Goal: Transaction & Acquisition: Purchase product/service

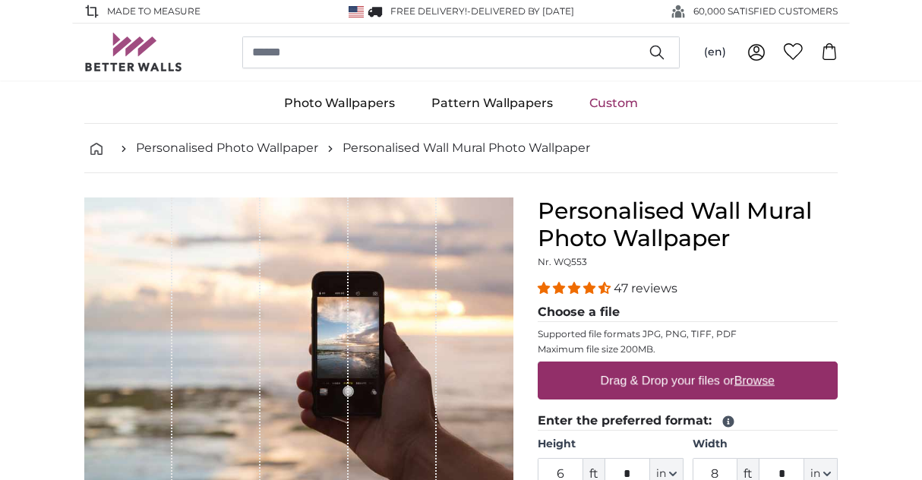
scroll to position [99, 0]
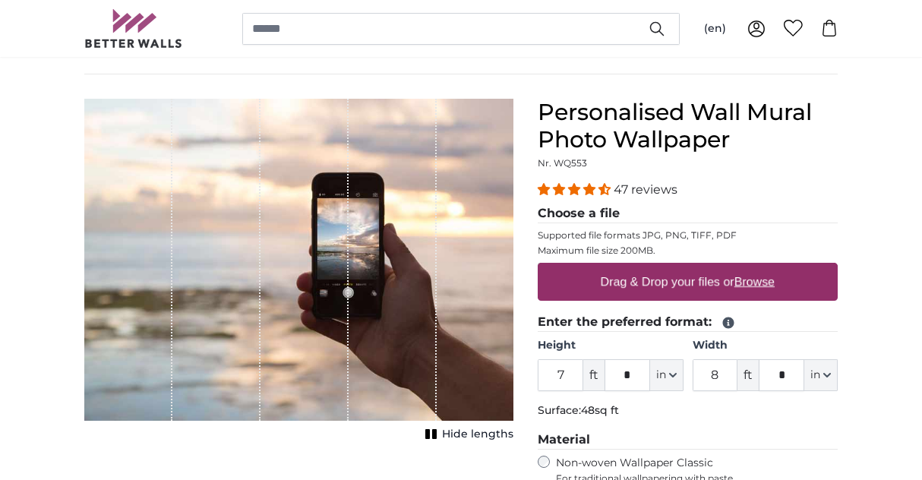
type input "7"
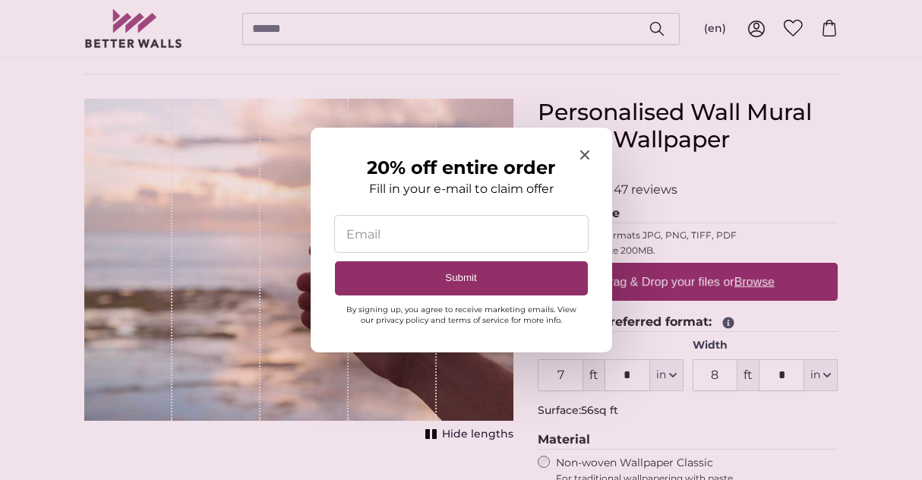
click at [581, 151] on icon "Close modal" at bounding box center [583, 154] width 9 height 9
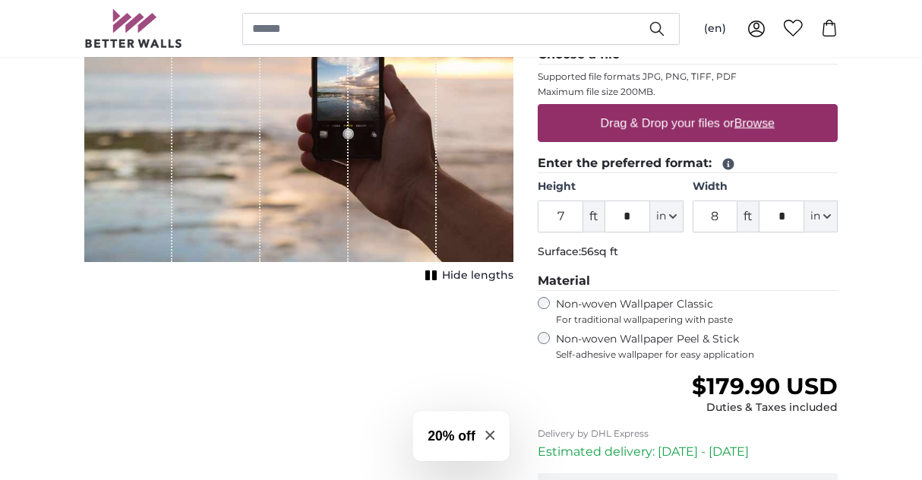
scroll to position [258, 0]
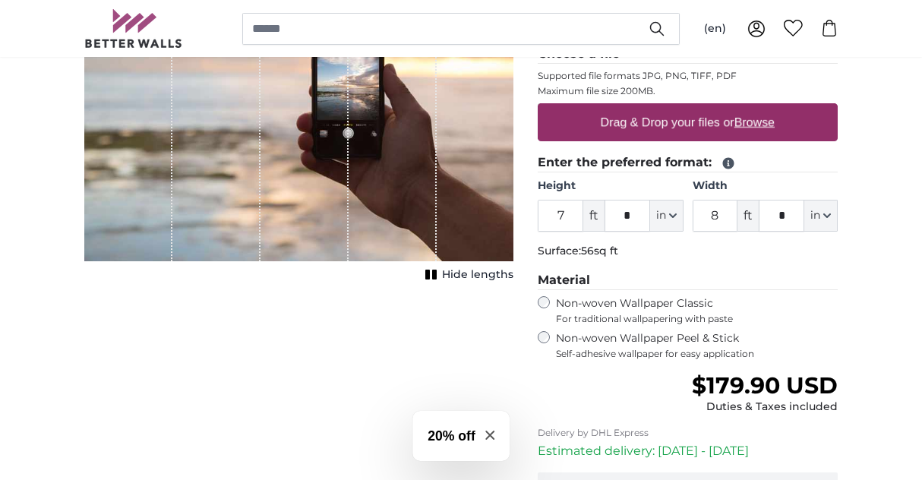
click at [613, 343] on label "Non-woven Wallpaper Peel & Stick Self-adhesive wallpaper for easy application" at bounding box center [697, 345] width 282 height 29
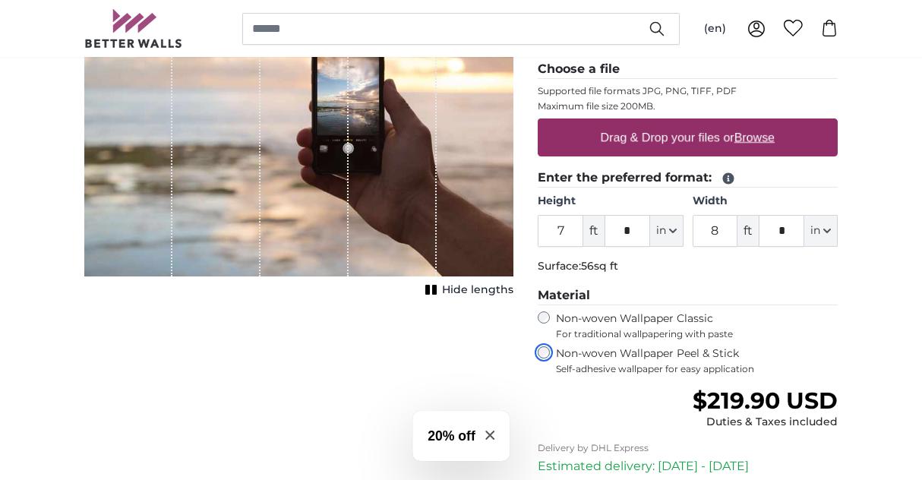
scroll to position [251, 0]
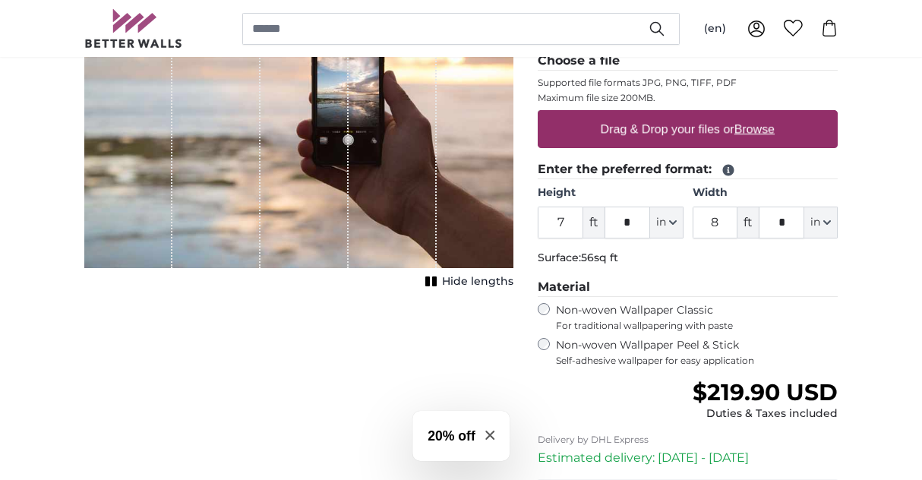
click at [762, 134] on u "Browse" at bounding box center [754, 128] width 40 height 13
click at [762, 115] on input "Drag & Drop your files or Browse" at bounding box center [688, 112] width 300 height 5
type input "**********"
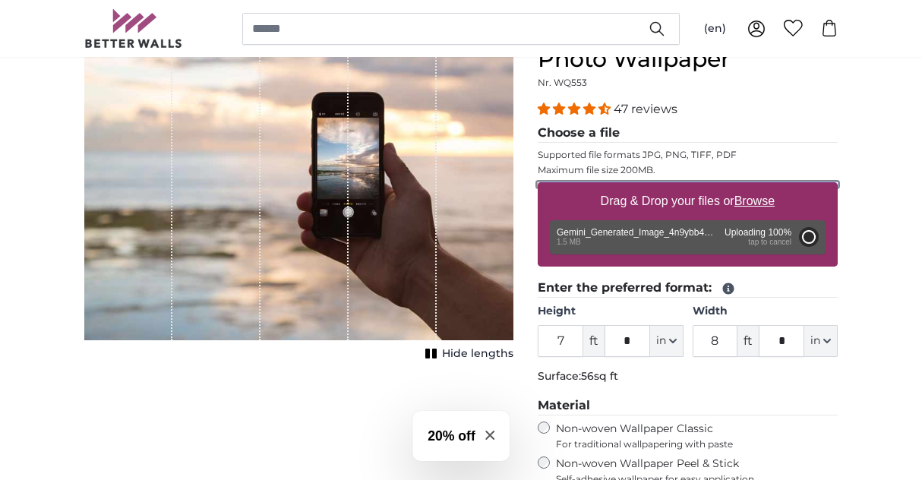
scroll to position [181, 0]
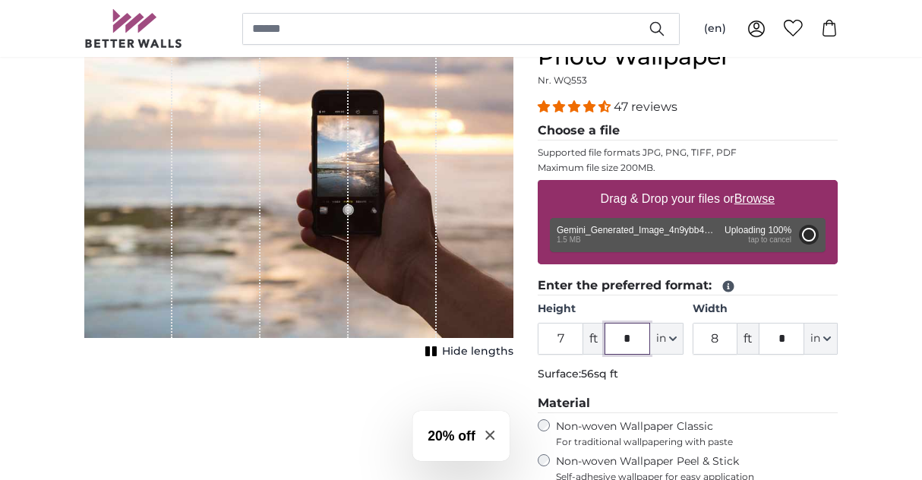
click at [632, 342] on input "*" at bounding box center [627, 339] width 46 height 32
click at [768, 335] on input "*" at bounding box center [781, 339] width 46 height 32
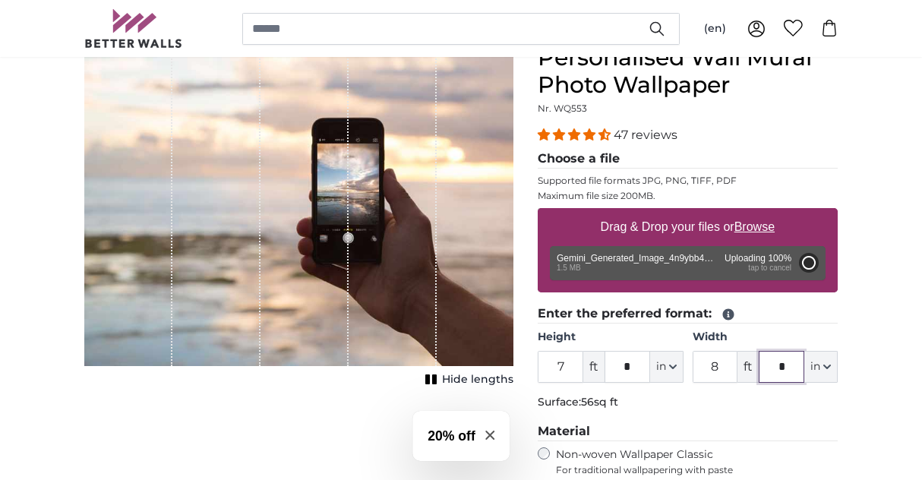
scroll to position [150, 0]
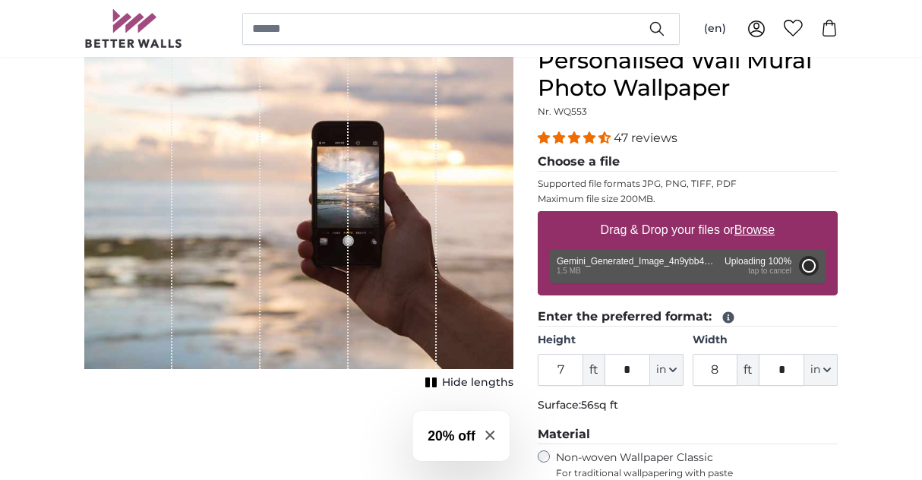
click at [268, 284] on div "1 of 1" at bounding box center [304, 208] width 88 height 322
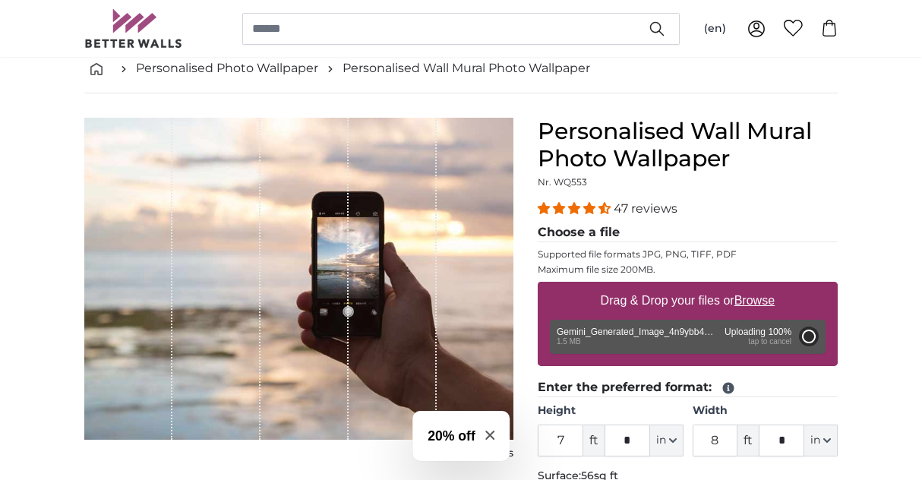
scroll to position [74, 0]
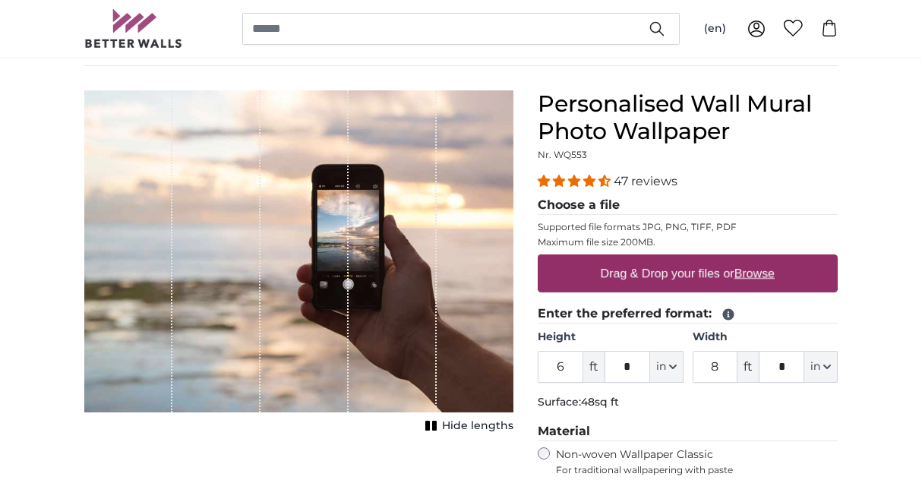
scroll to position [107, 0]
type input "7"
click at [764, 269] on u "Browse" at bounding box center [754, 272] width 40 height 13
click at [764, 259] on input "Drag & Drop your files or Browse" at bounding box center [688, 256] width 300 height 5
type input "**********"
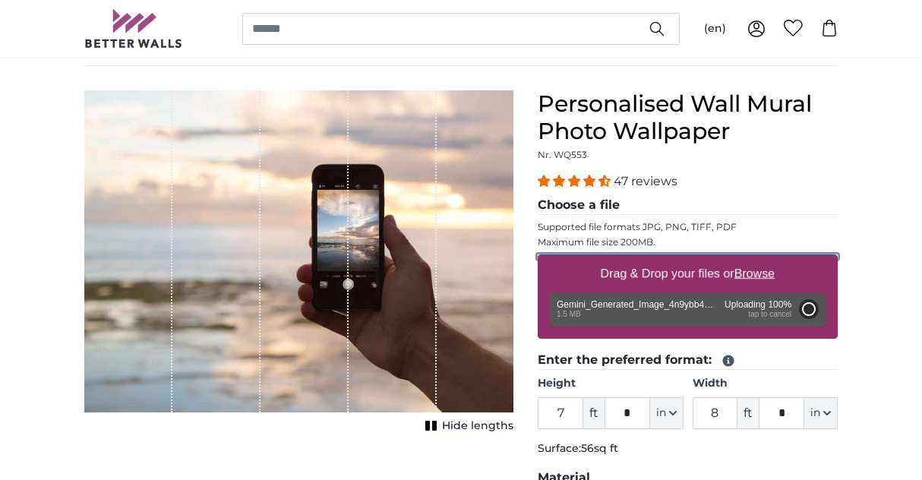
type input "2"
type input "*"
type input "2"
type input "*"
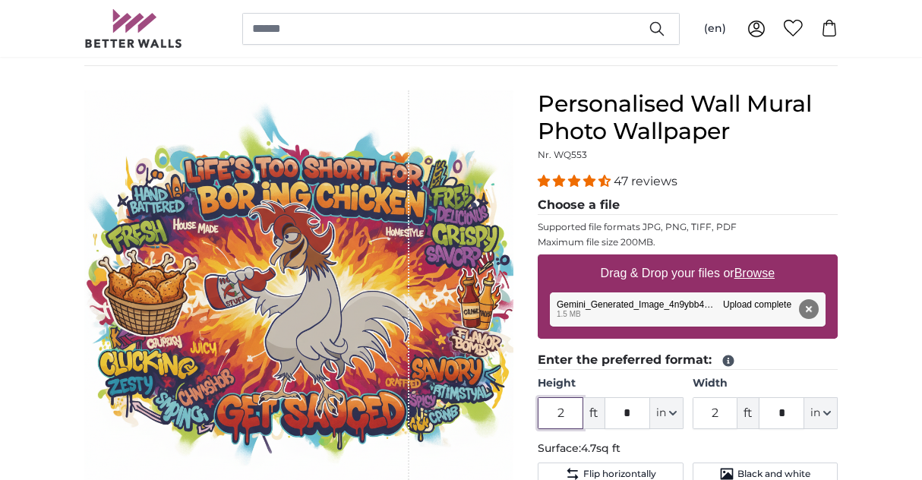
click at [572, 416] on input "2" at bounding box center [561, 413] width 46 height 32
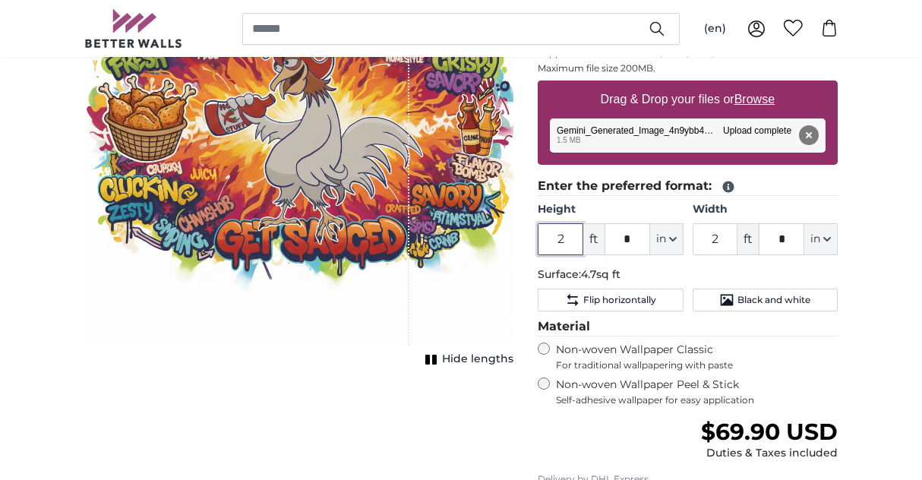
scroll to position [282, 0]
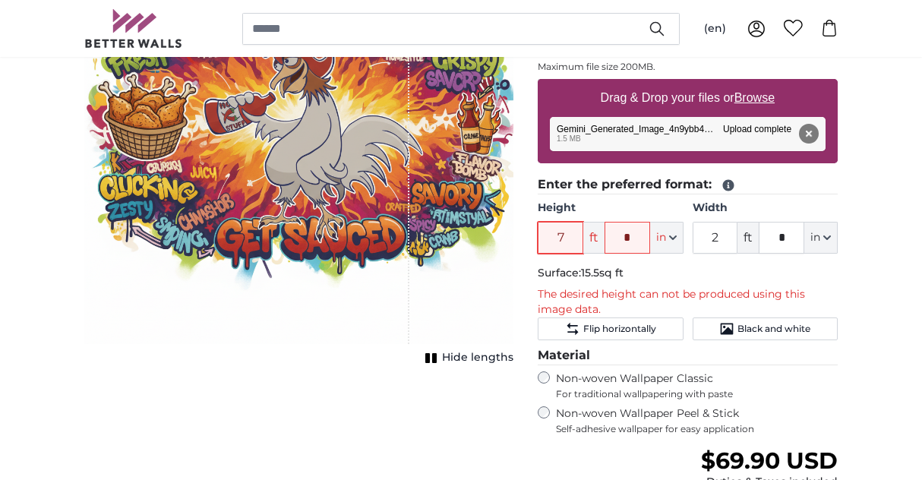
type input "7"
click at [728, 237] on input "2" at bounding box center [715, 238] width 46 height 32
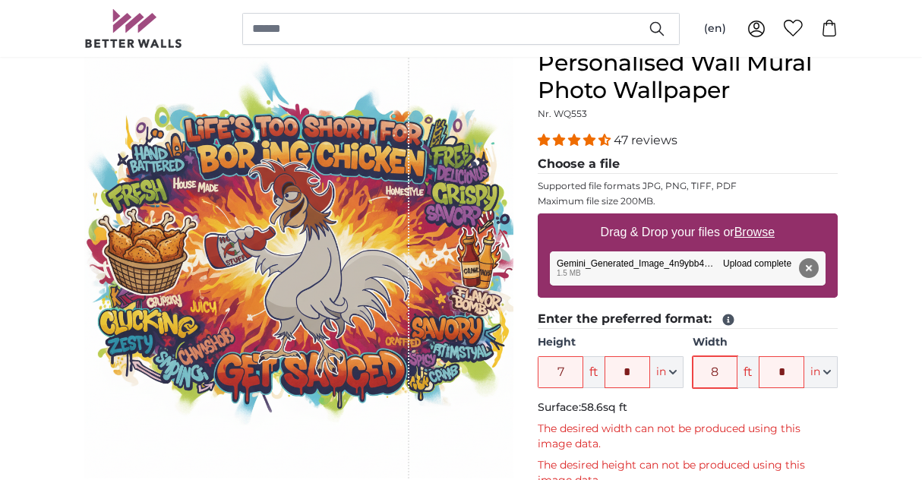
scroll to position [147, 0]
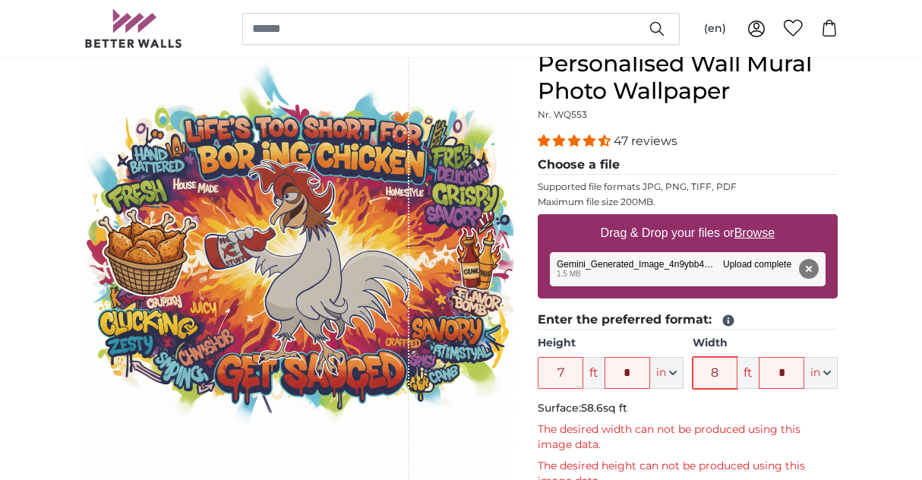
type input "8"
drag, startPoint x: 279, startPoint y: 260, endPoint x: 324, endPoint y: 273, distance: 47.3
click at [324, 273] on div "1 of 1" at bounding box center [246, 264] width 324 height 429
click at [575, 364] on input "7" at bounding box center [561, 373] width 46 height 32
type input "6"
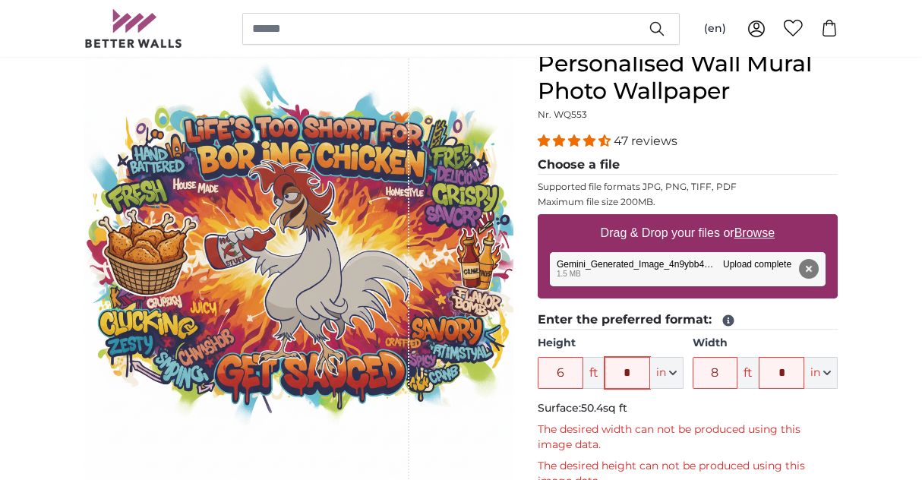
click at [636, 374] on input "*" at bounding box center [627, 373] width 46 height 32
type input "*"
click at [675, 406] on p "Surface: 49sq ft" at bounding box center [688, 408] width 300 height 15
click at [722, 374] on input "8" at bounding box center [715, 373] width 46 height 32
click at [796, 374] on input "*" at bounding box center [781, 373] width 46 height 32
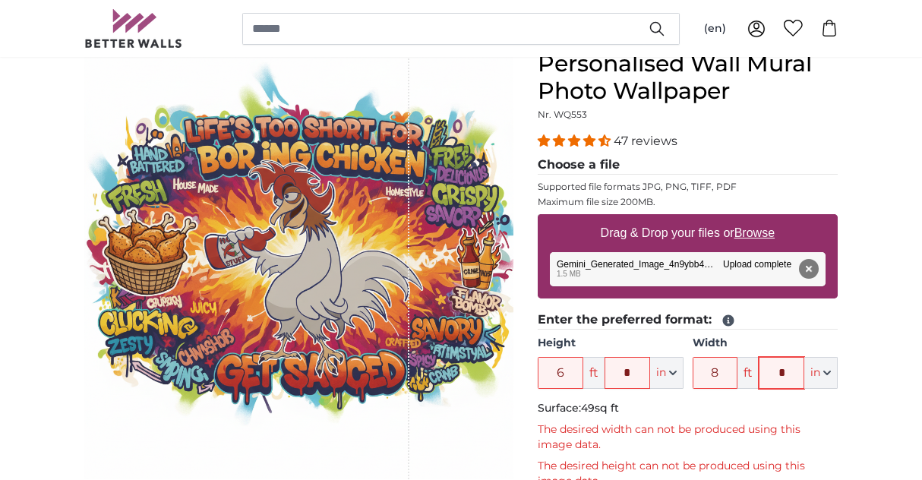
click at [796, 374] on input "*" at bounding box center [781, 373] width 46 height 32
type input "*"
click at [815, 443] on p "The desired width can not be produced using this image data." at bounding box center [688, 437] width 300 height 30
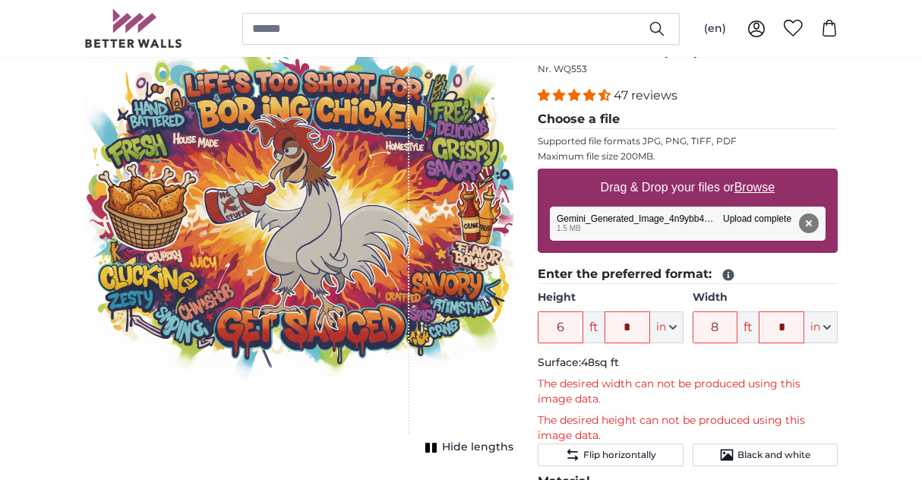
scroll to position [194, 0]
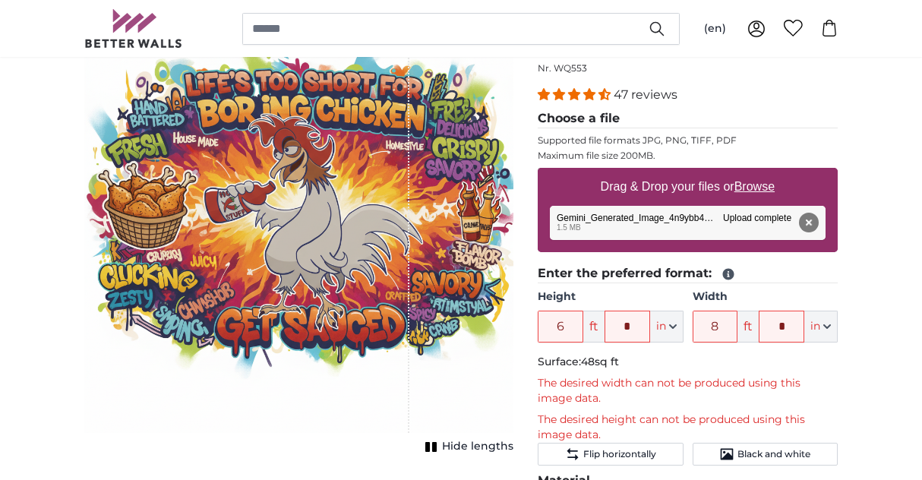
click at [396, 426] on div "1 of 1" at bounding box center [246, 218] width 324 height 429
click at [460, 450] on span "Hide lengths" at bounding box center [477, 446] width 71 height 15
click at [460, 450] on span "Show lengths" at bounding box center [475, 446] width 77 height 15
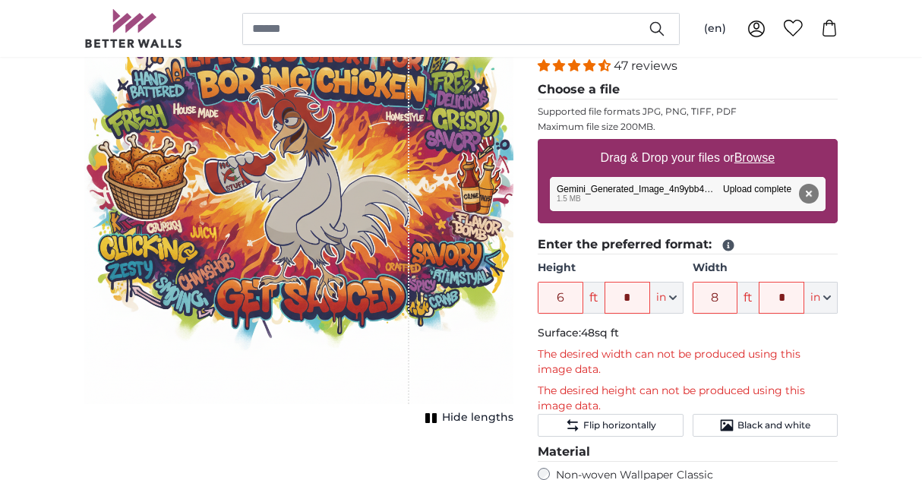
scroll to position [229, 0]
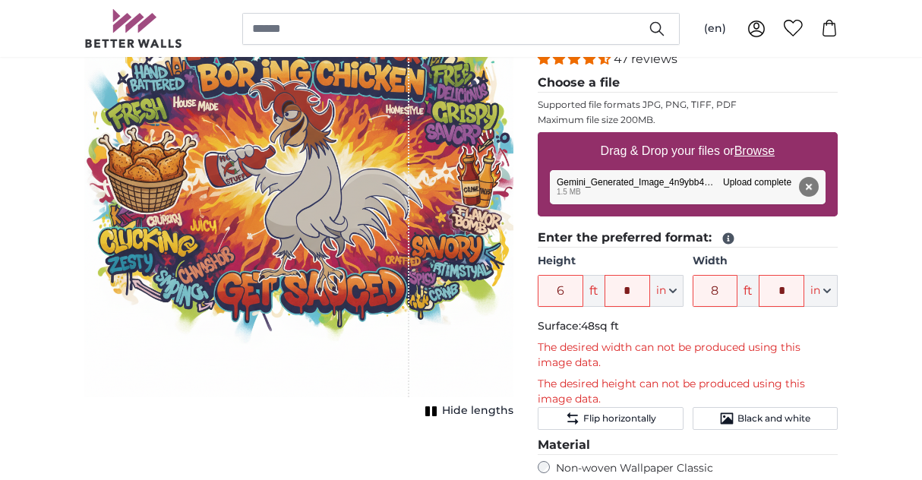
click at [656, 382] on p "The desired height can not be produced using this image data." at bounding box center [688, 392] width 300 height 30
click at [637, 414] on span "Flip horizontally" at bounding box center [619, 418] width 73 height 12
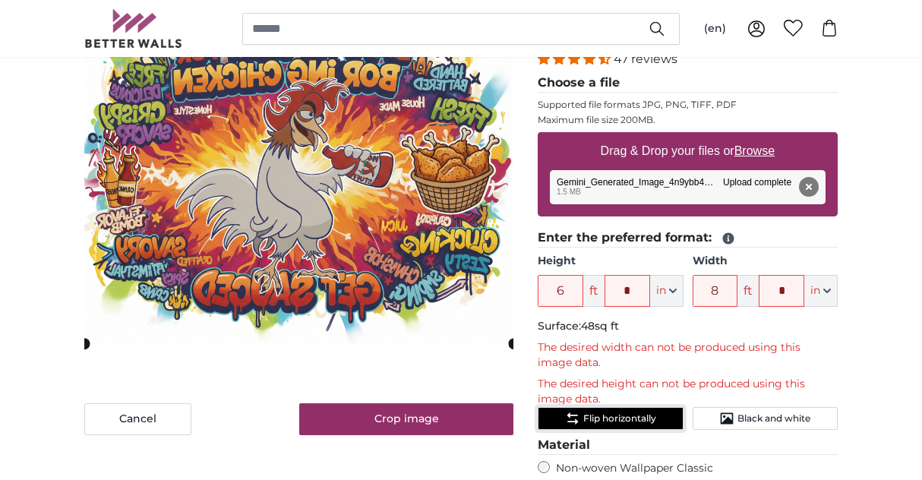
click at [613, 421] on span "Flip horizontally" at bounding box center [619, 418] width 73 height 12
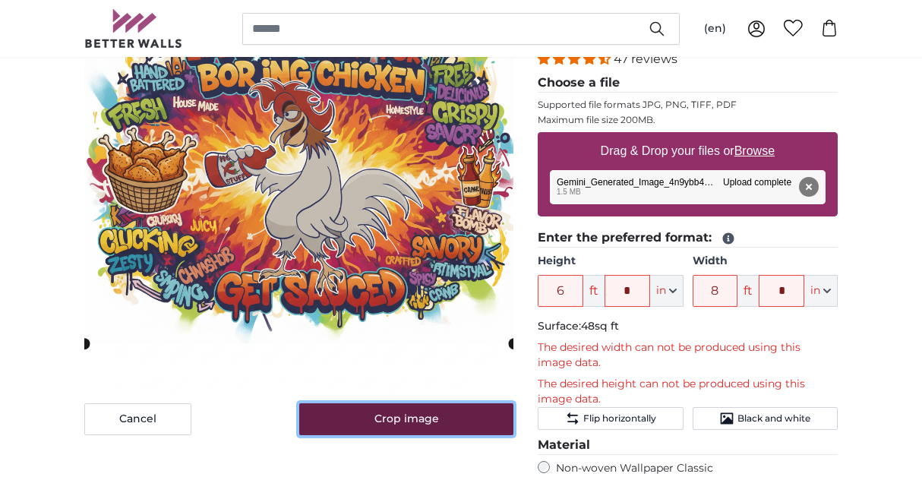
click at [443, 421] on button "Crop image" at bounding box center [406, 419] width 215 height 32
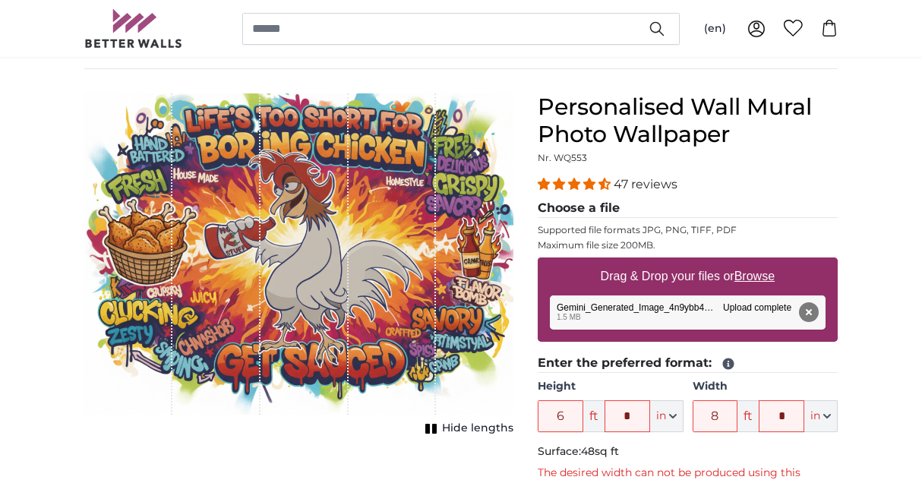
scroll to position [103, 0]
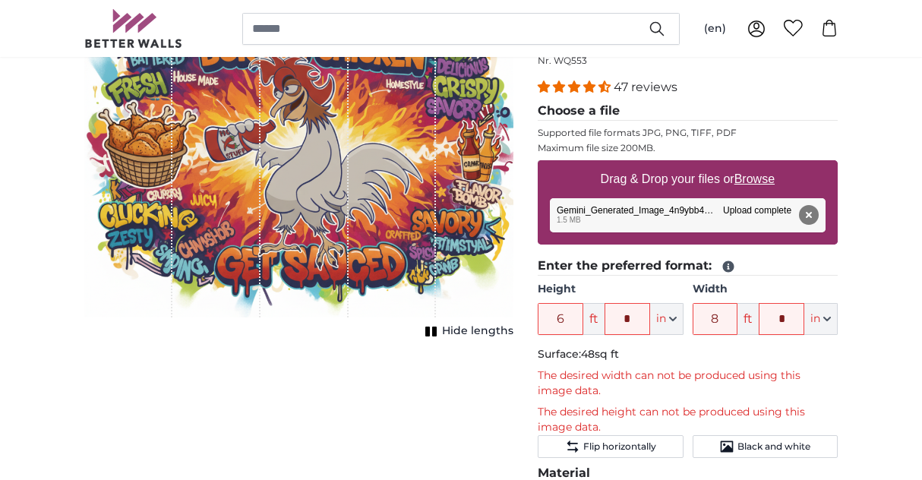
scroll to position [184, 0]
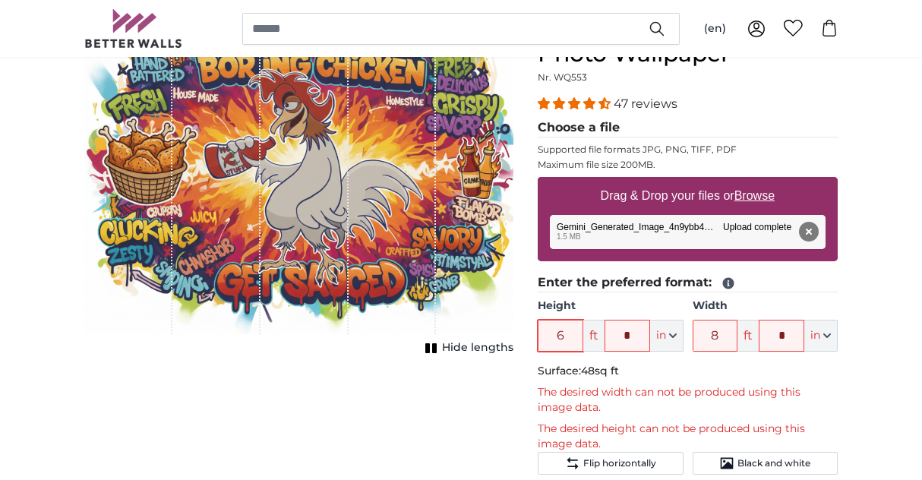
click at [572, 337] on input "6" at bounding box center [561, 336] width 46 height 32
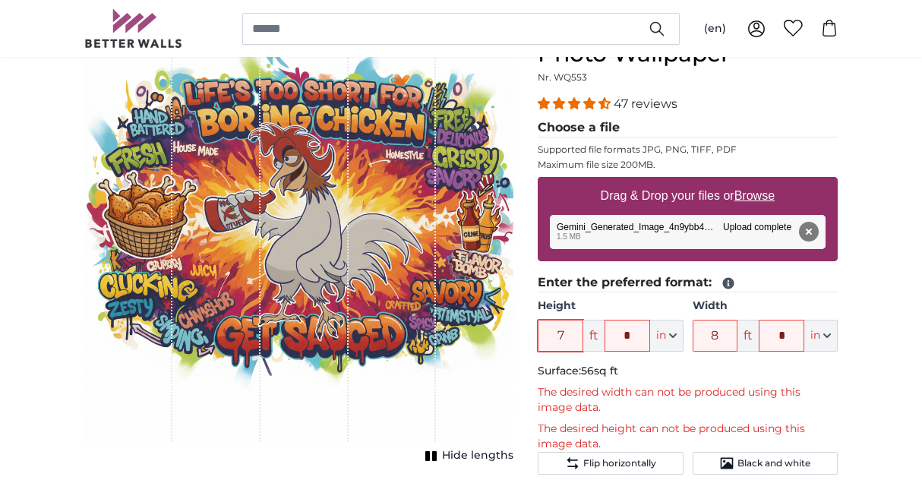
type input "7"
click at [633, 338] on input "*" at bounding box center [627, 336] width 46 height 32
click at [718, 331] on input "8" at bounding box center [715, 336] width 46 height 32
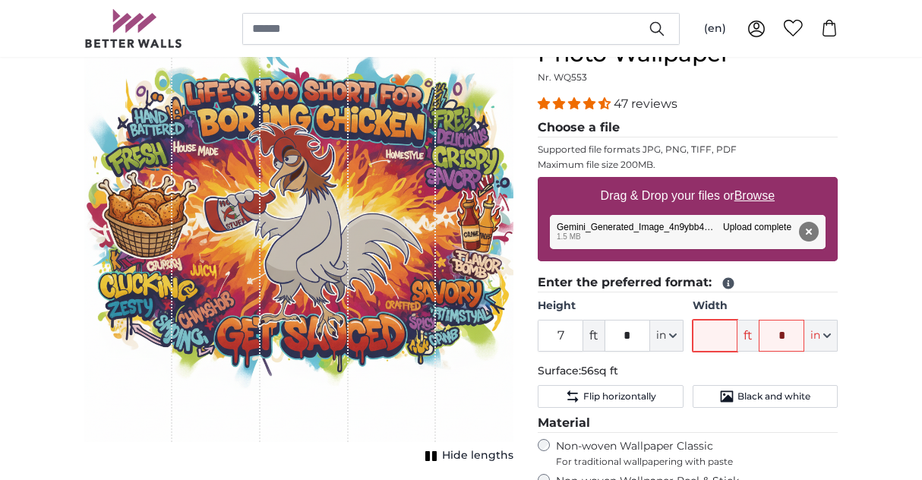
type input "7"
type input "8"
type input "6"
type input "5"
type input "4"
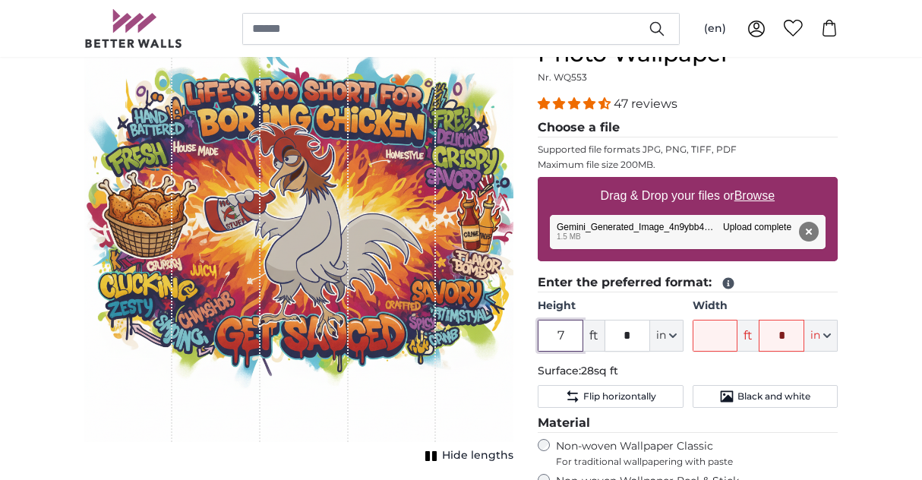
click at [569, 342] on input "7" at bounding box center [561, 336] width 46 height 32
type input "2"
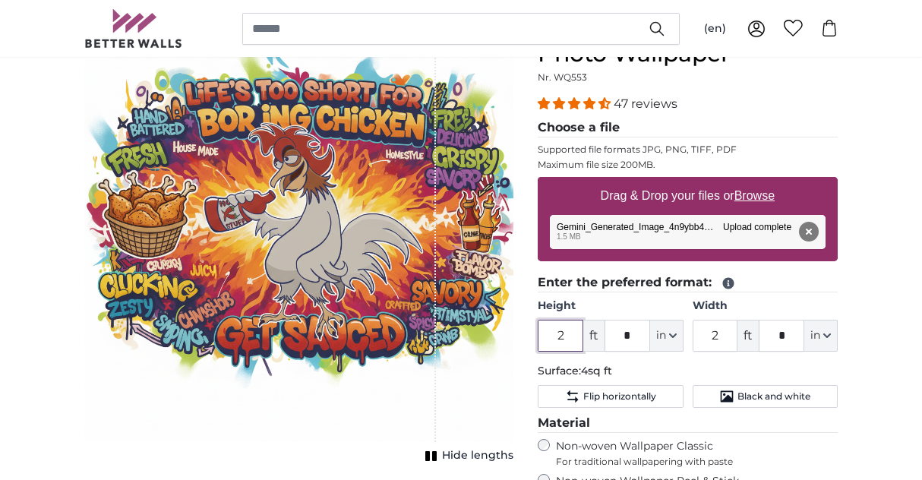
click at [566, 333] on input "2" at bounding box center [561, 336] width 46 height 32
type input "5"
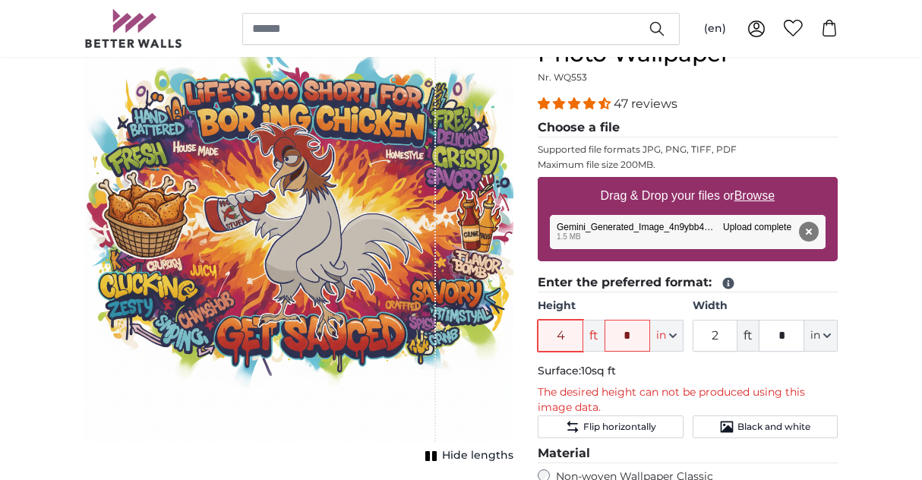
type input "4"
click at [654, 389] on p "The desired height can not be produced using this image data." at bounding box center [688, 400] width 300 height 30
click at [807, 232] on button "Remove" at bounding box center [809, 232] width 20 height 20
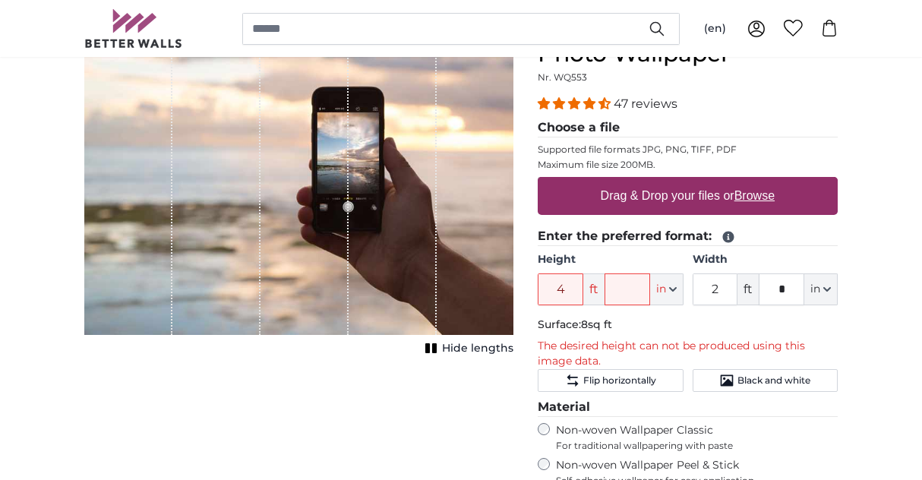
click at [748, 202] on u "Browse" at bounding box center [754, 195] width 40 height 13
click at [748, 181] on input "Drag & Drop your files or Browse" at bounding box center [688, 179] width 300 height 5
click at [721, 292] on input "2" at bounding box center [715, 289] width 46 height 32
click at [719, 291] on input "2" at bounding box center [715, 289] width 46 height 32
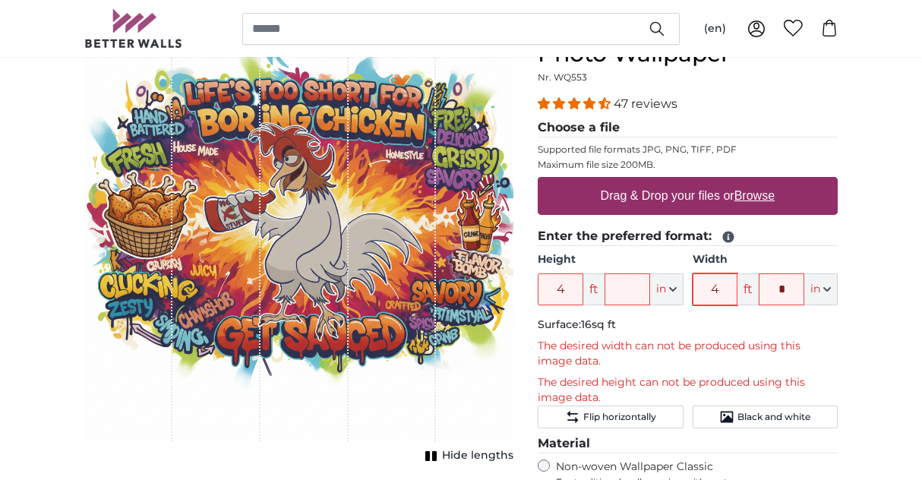
type input "4"
